Goal: Task Accomplishment & Management: Complete application form

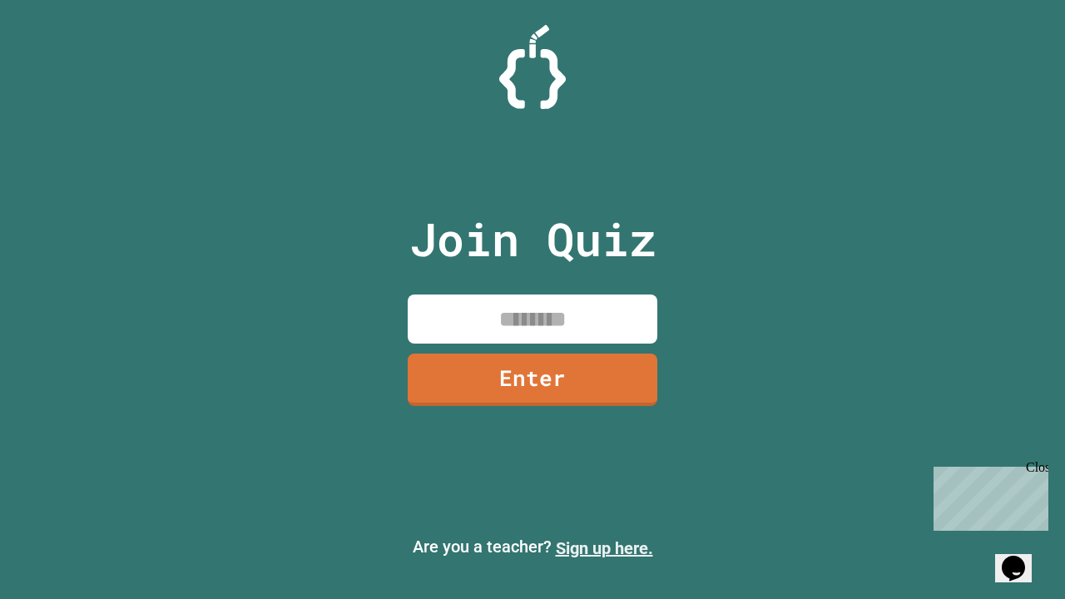
click at [604, 548] on link "Sign up here." at bounding box center [604, 548] width 97 height 20
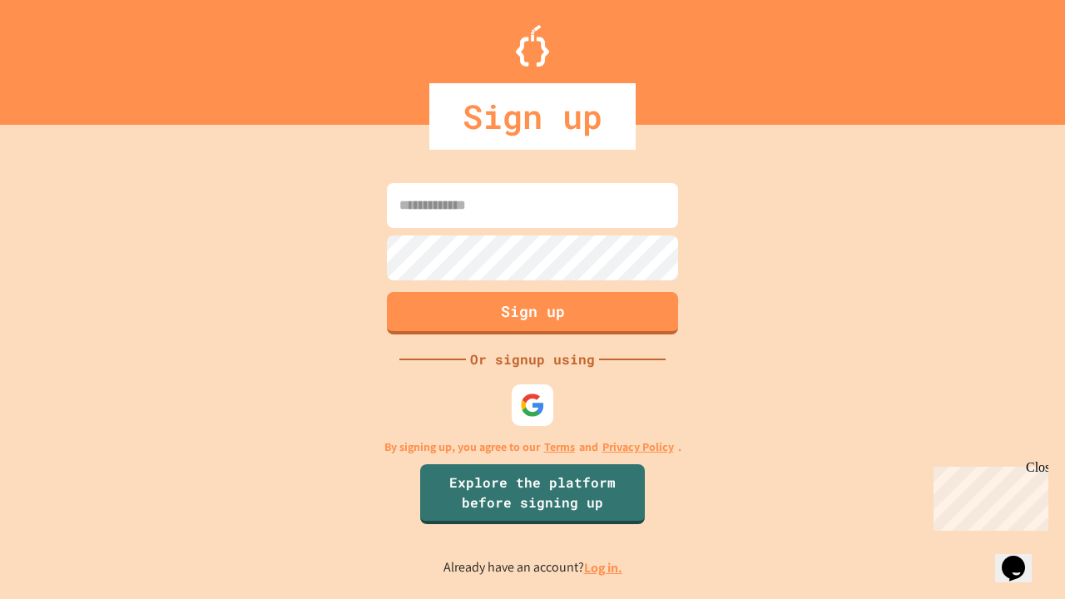
click at [604, 568] on link "Log in." at bounding box center [603, 567] width 38 height 17
